Goal: Find specific page/section: Find specific page/section

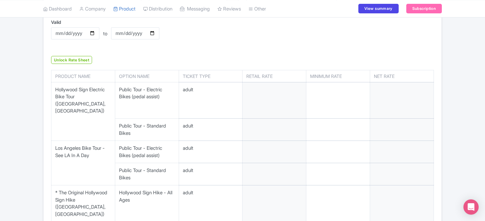
scroll to position [165, 0]
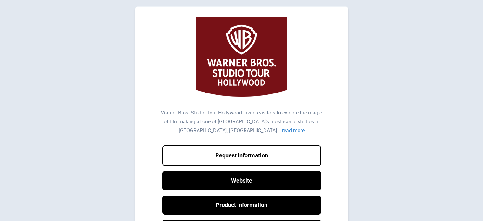
scroll to position [64, 0]
